Goal: Transaction & Acquisition: Download file/media

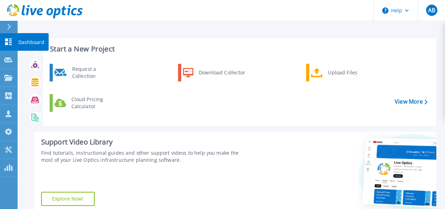
click at [8, 38] on link "Dashboard Dashboard" at bounding box center [9, 42] width 18 height 18
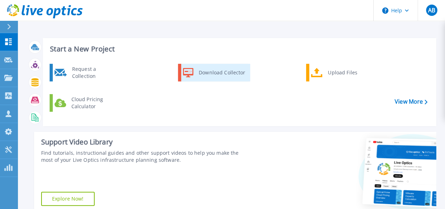
click at [211, 69] on div "Download Collector" at bounding box center [221, 72] width 53 height 14
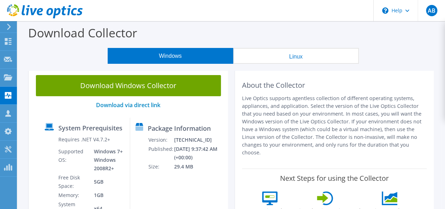
click at [297, 55] on button "Linux" at bounding box center [296, 56] width 126 height 16
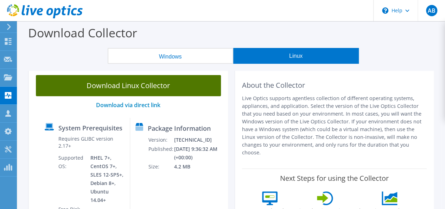
click at [126, 87] on link "Download Linux Collector" at bounding box center [128, 85] width 185 height 21
